Goal: Use online tool/utility: Use online tool/utility

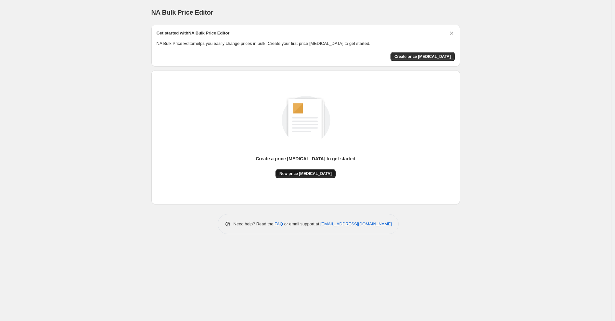
click at [259, 173] on span "New price [MEDICAL_DATA]" at bounding box center [305, 173] width 52 height 5
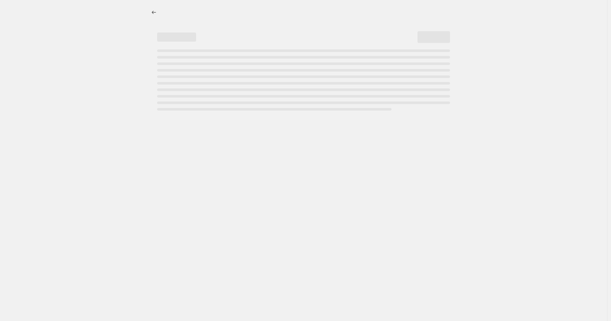
select select "percentage"
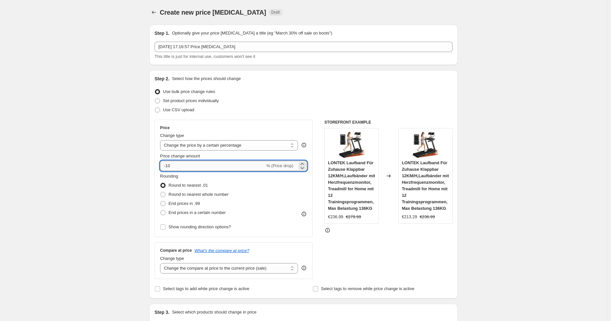
click at [214, 164] on input "-10" at bounding box center [212, 165] width 105 height 10
type input "-1"
type input "-25"
click at [259, 116] on div "Step 2. Select how the prices should change Use bulk price change rules Set pro…" at bounding box center [304, 184] width 298 height 218
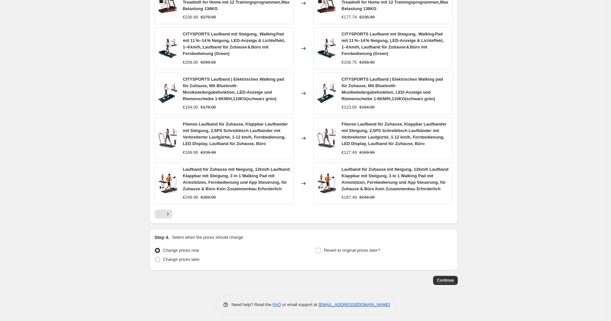
scroll to position [405, 0]
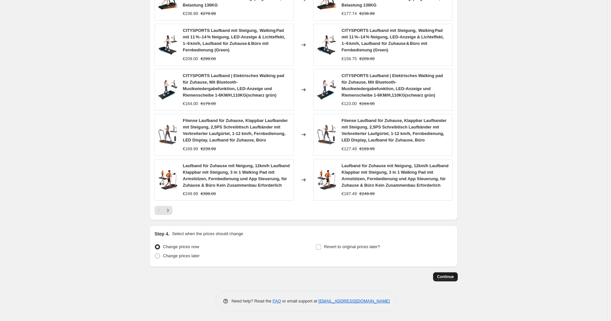
click at [259, 275] on button "Continue" at bounding box center [445, 276] width 25 height 9
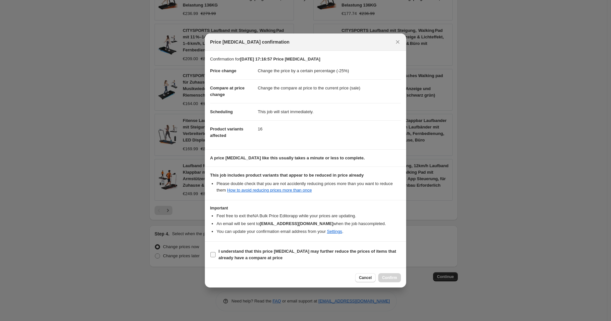
click at [259, 262] on label "I understand that this price [MEDICAL_DATA] may further reduce the prices of it…" at bounding box center [305, 255] width 191 height 16
click at [216, 257] on input "I understand that this price [MEDICAL_DATA] may further reduce the prices of it…" at bounding box center [212, 254] width 5 height 5
checkbox input "true"
click at [259, 274] on button "Confirm" at bounding box center [389, 277] width 23 height 9
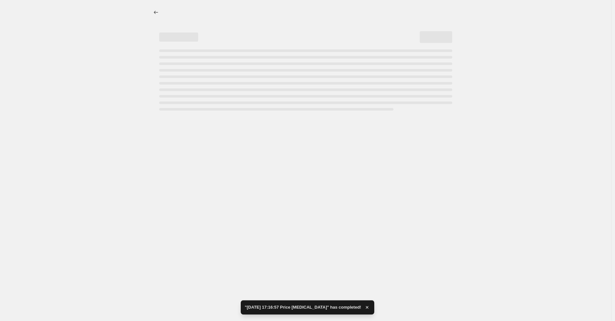
select select "percentage"
